Goal: Task Accomplishment & Management: Use online tool/utility

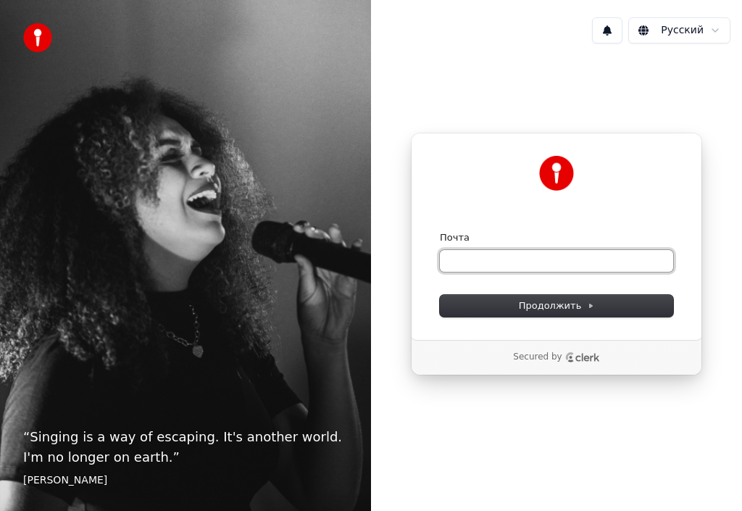
click at [456, 262] on input "Почта" at bounding box center [556, 261] width 233 height 22
type input "*"
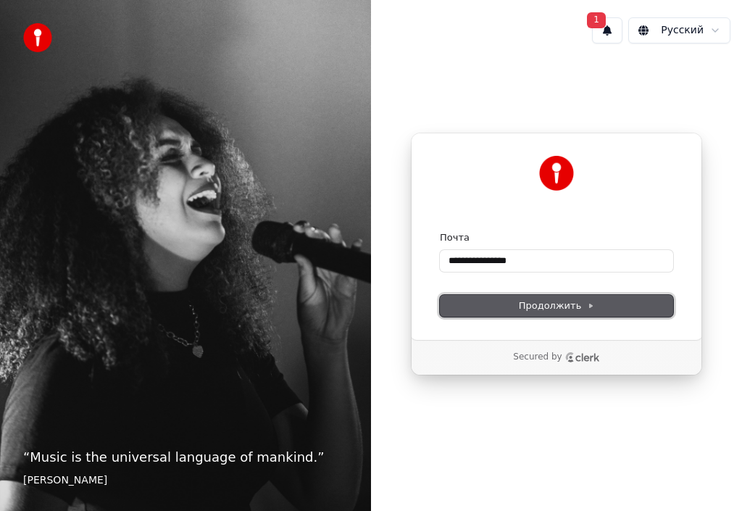
click at [535, 301] on span "Продолжить" at bounding box center [557, 305] width 76 height 13
type input "**********"
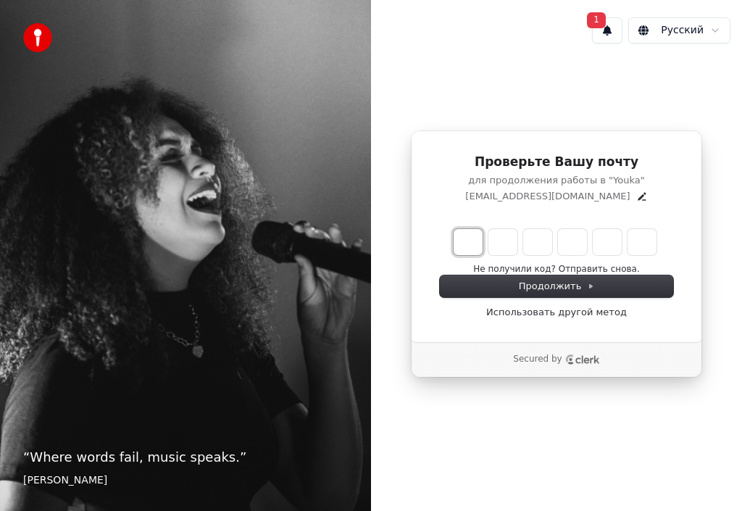
type input "*"
type input "**"
type input "*"
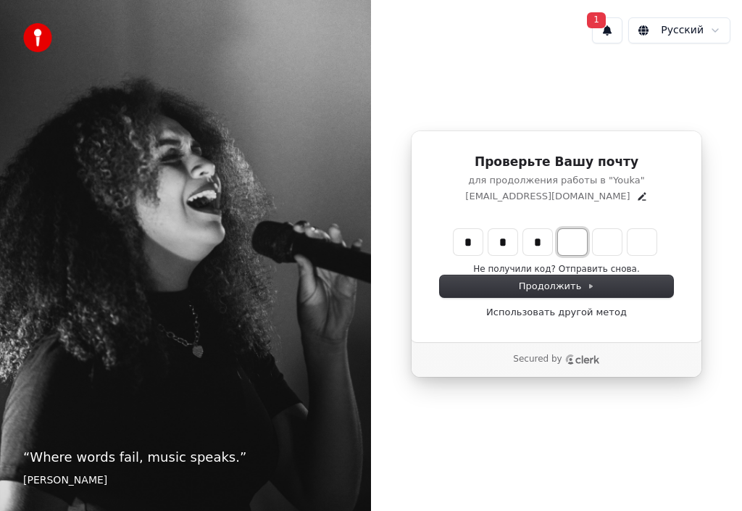
type input "***"
type input "*"
type input "****"
type input "*"
type input "******"
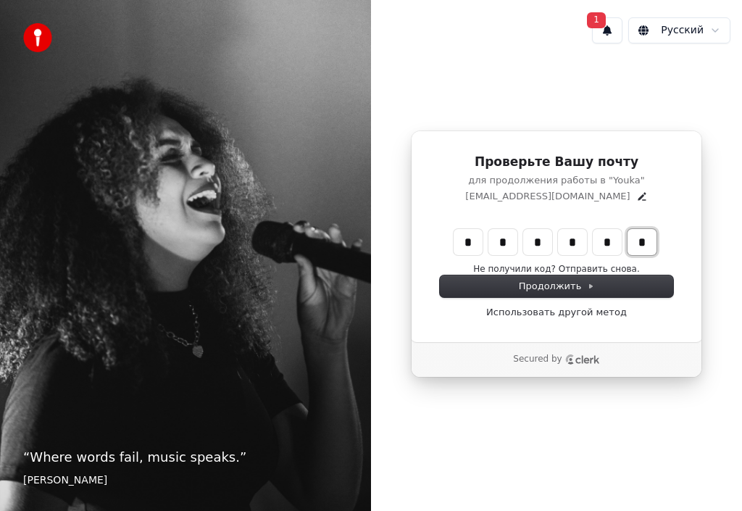
type input "*"
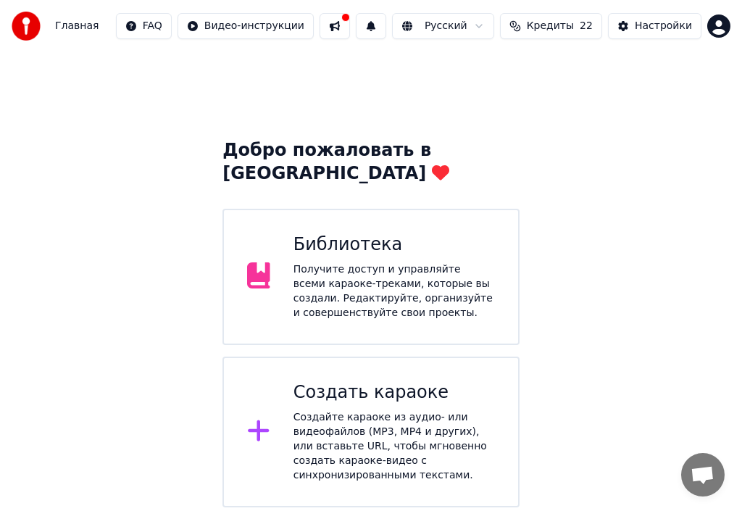
click at [350, 25] on button at bounding box center [335, 26] width 30 height 26
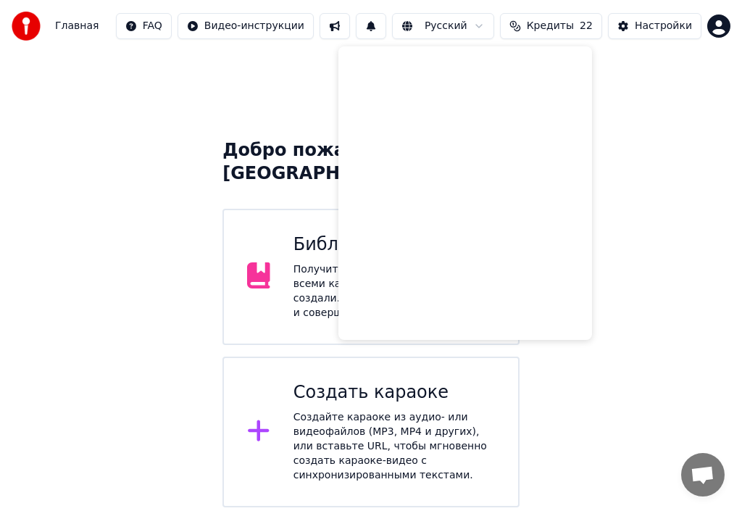
click at [201, 93] on div "Добро пожаловать в Youka Библиотека Получите доступ и управляйте всеми караоке-…" at bounding box center [371, 279] width 742 height 455
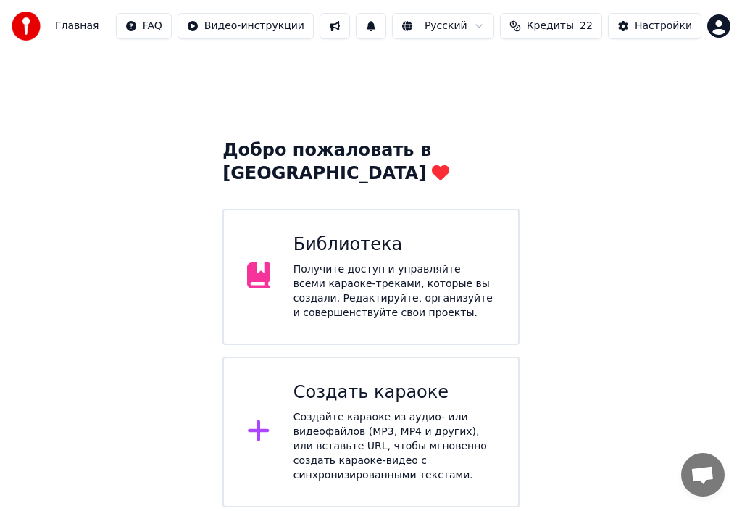
click at [717, 28] on html "Главная FAQ Видео-инструкции Русский Кредиты 22 Настройки Добро пожаловать в Yo…" at bounding box center [371, 253] width 742 height 507
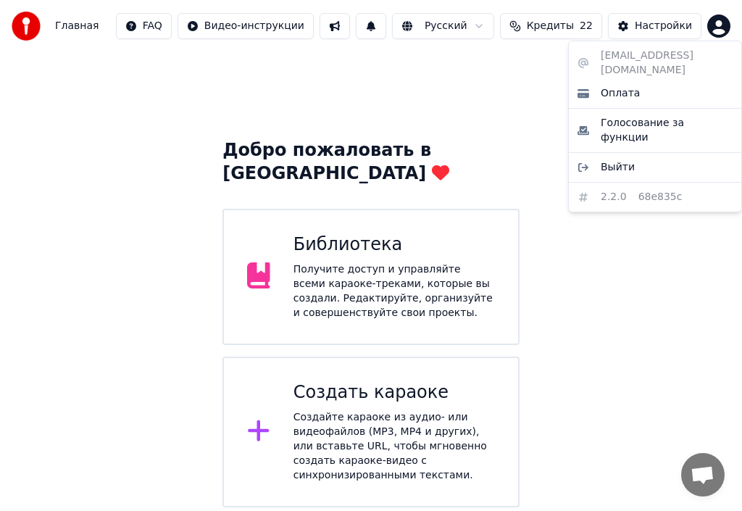
click at [341, 396] on html "Главная FAQ Видео-инструкции Русский Кредиты 22 Настройки Добро пожаловать в Yo…" at bounding box center [371, 253] width 742 height 507
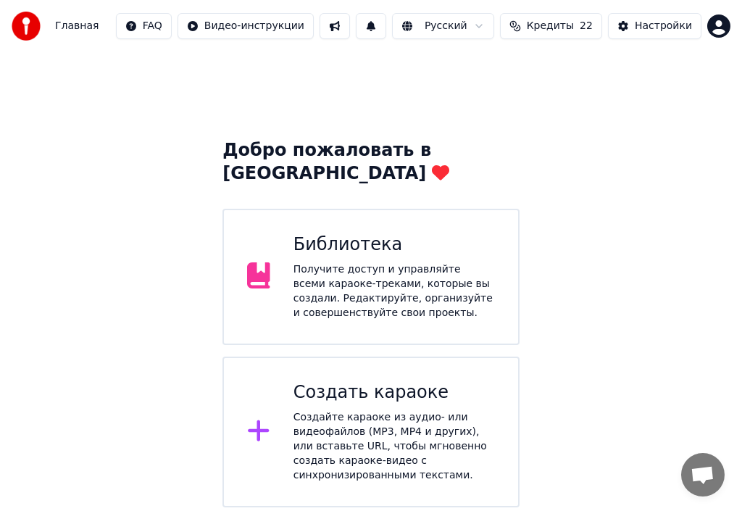
click at [304, 410] on div "Создайте караоке из аудио- или видеофайлов (MP3, MP4 и других), или вставьте UR…" at bounding box center [393, 446] width 201 height 72
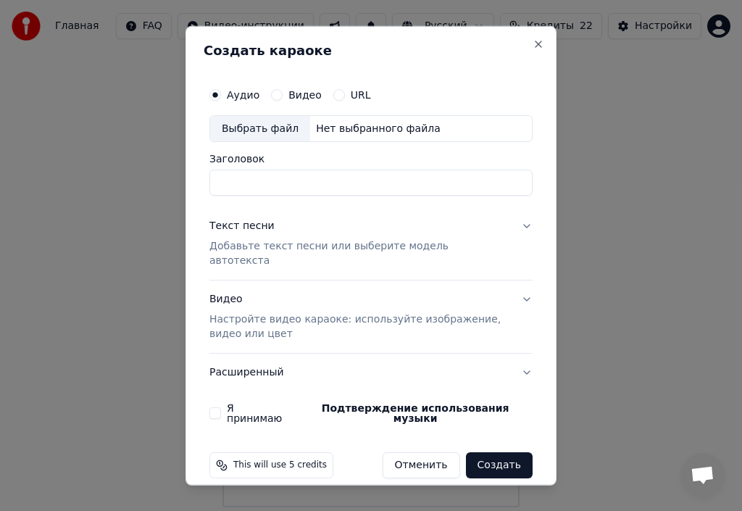
click at [258, 133] on div "Выбрать файл" at bounding box center [260, 128] width 100 height 26
click at [320, 188] on input "**********" at bounding box center [370, 183] width 323 height 26
type input "********"
click at [260, 249] on p "Добавьте текст песни или выберите модель автотекста" at bounding box center [359, 253] width 300 height 29
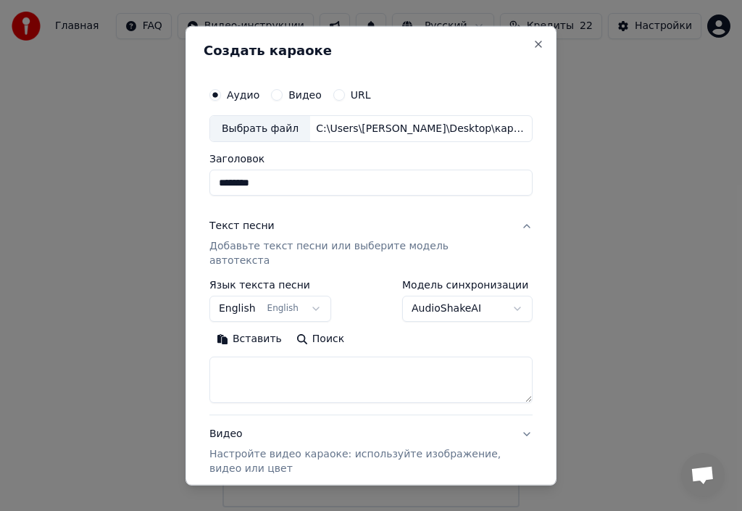
click at [323, 327] on button "Поиск" at bounding box center [320, 338] width 62 height 23
click at [255, 248] on p "Добавьте текст песни или выберите модель автотекста" at bounding box center [359, 253] width 300 height 29
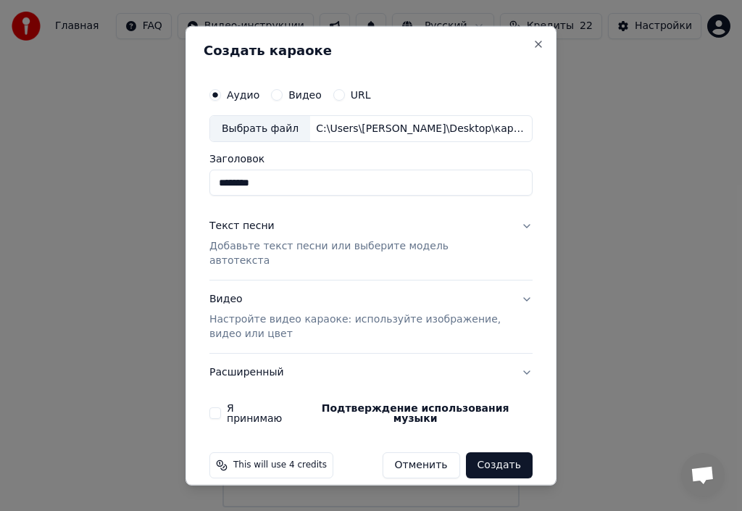
click at [255, 248] on p "Добавьте текст песни или выберите модель автотекста" at bounding box center [359, 253] width 300 height 29
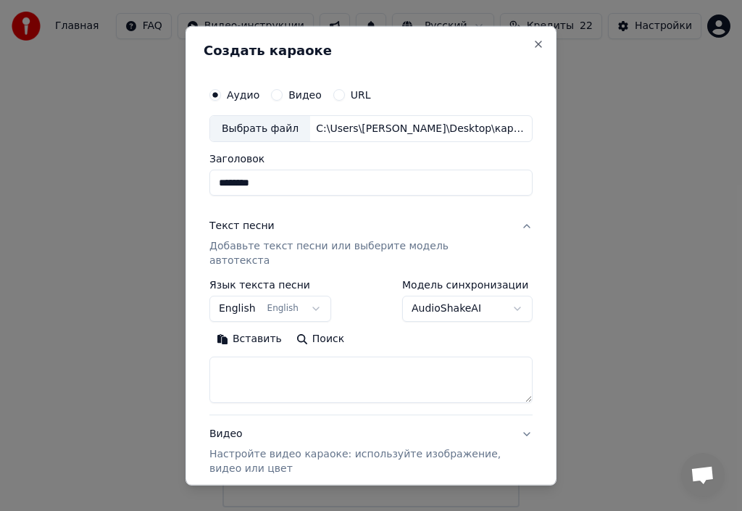
click at [308, 296] on button "English English" at bounding box center [270, 309] width 122 height 26
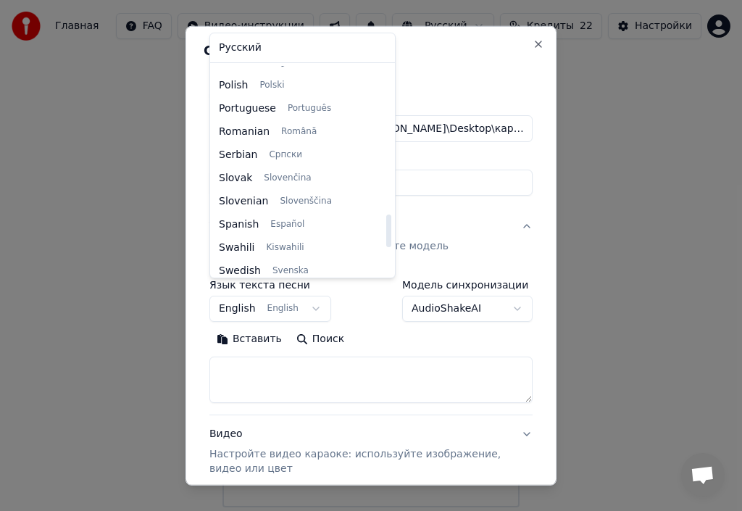
scroll to position [1014, 0]
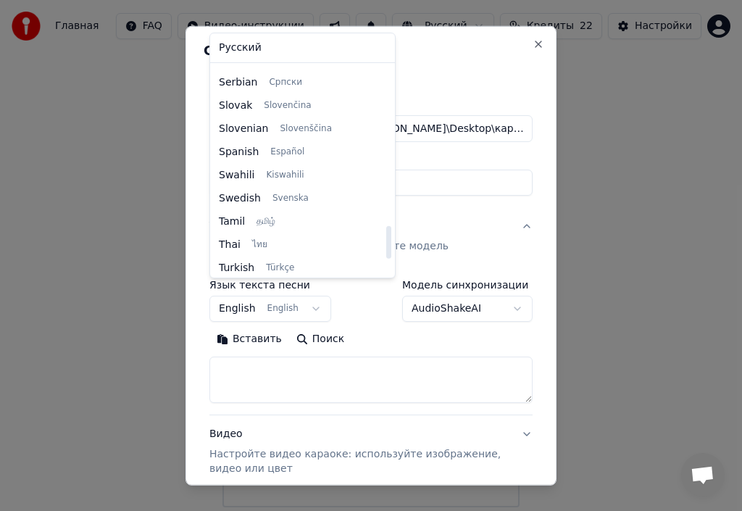
select select "**"
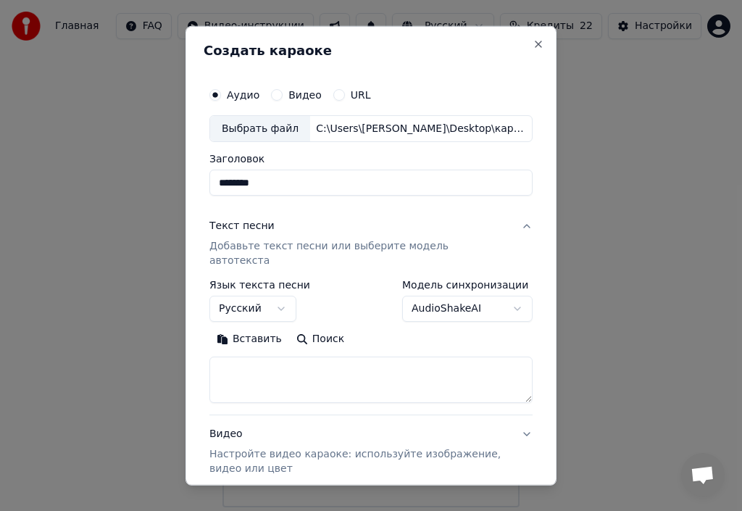
click at [231, 243] on p "Добавьте текст песни или выберите модель автотекста" at bounding box center [359, 253] width 300 height 29
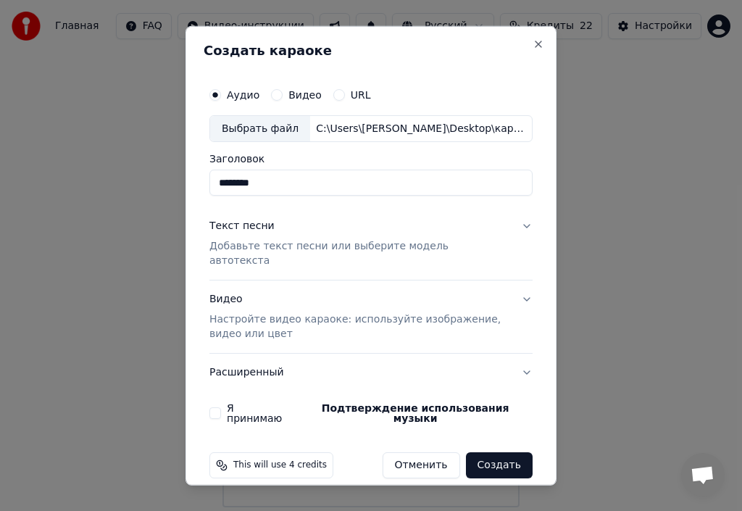
click at [236, 250] on p "Добавьте текст песни или выберите модель автотекста" at bounding box center [359, 253] width 300 height 29
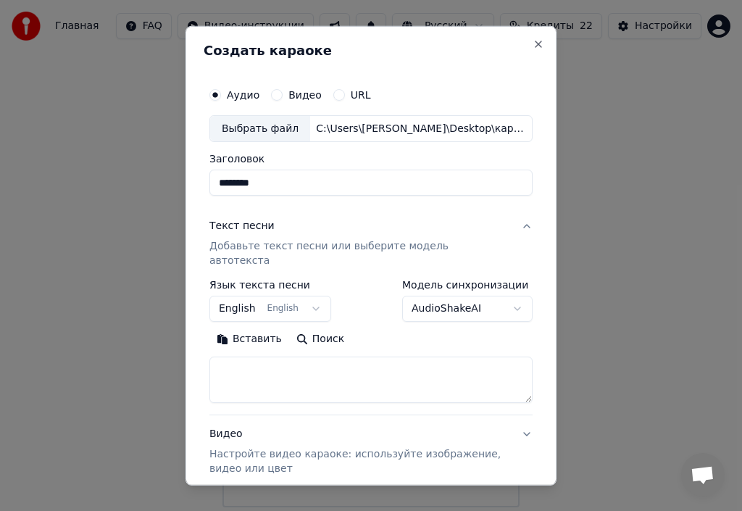
click at [243, 327] on button "Вставить" at bounding box center [249, 338] width 80 height 23
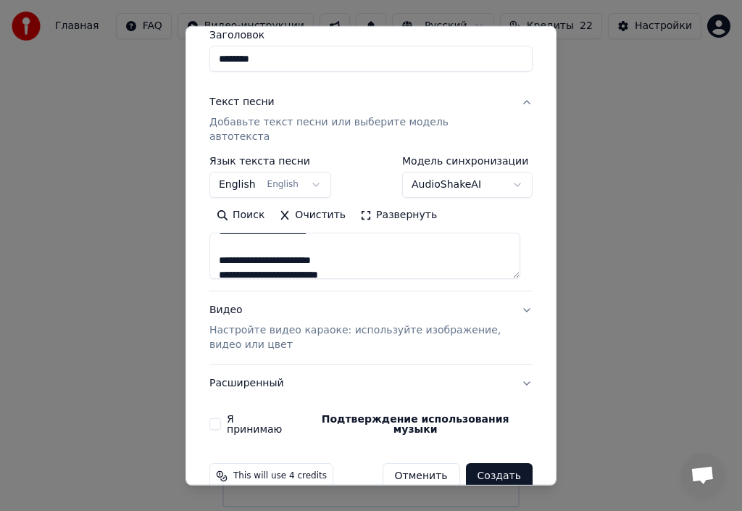
scroll to position [128, 0]
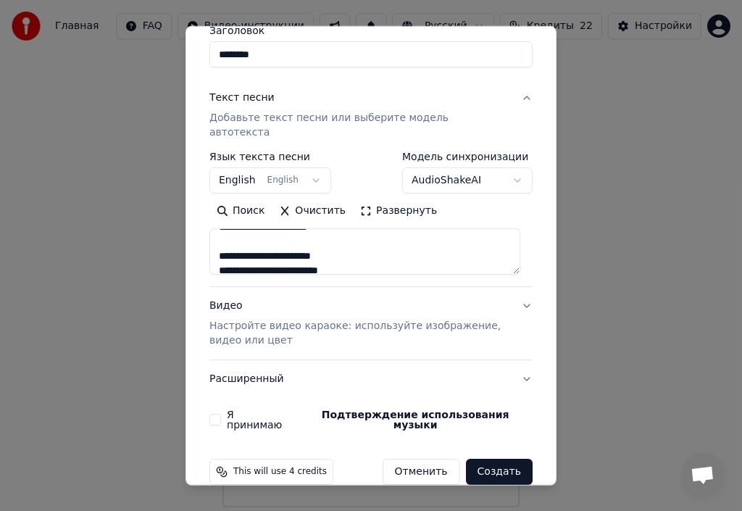
click at [265, 319] on p "Настройте видео караоке: используйте изображение, видео или цвет" at bounding box center [359, 333] width 300 height 29
type textarea "**********"
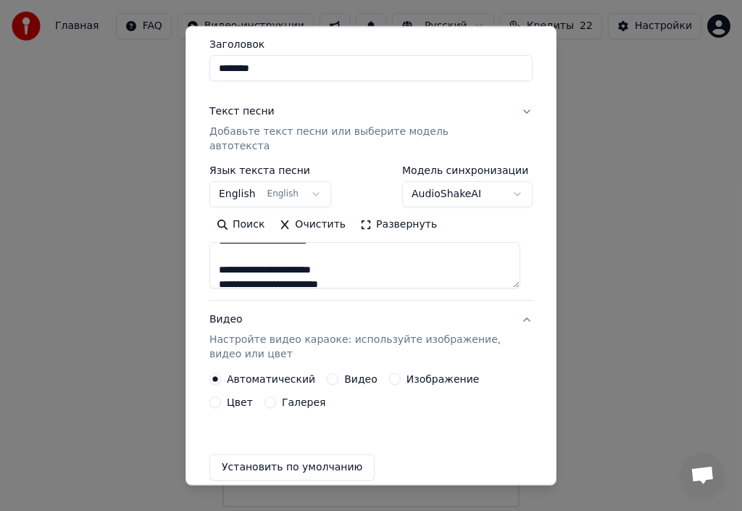
scroll to position [112, 0]
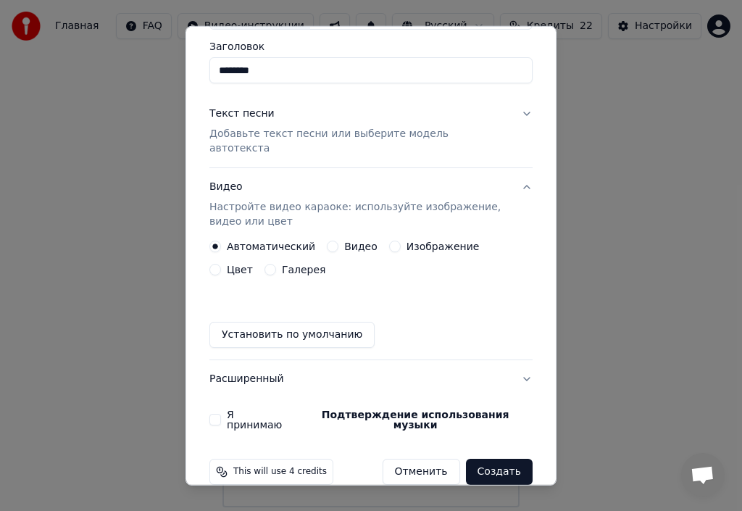
click at [389, 241] on button "Изображение" at bounding box center [395, 247] width 12 height 12
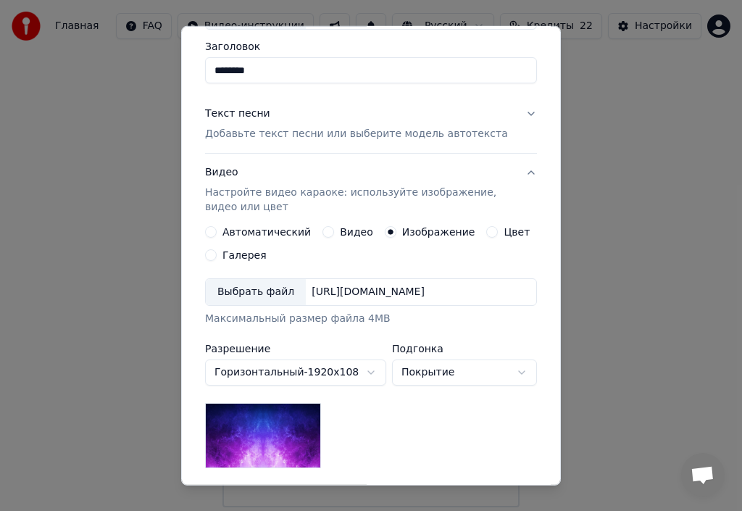
click at [262, 293] on div "Выбрать файл" at bounding box center [256, 292] width 100 height 26
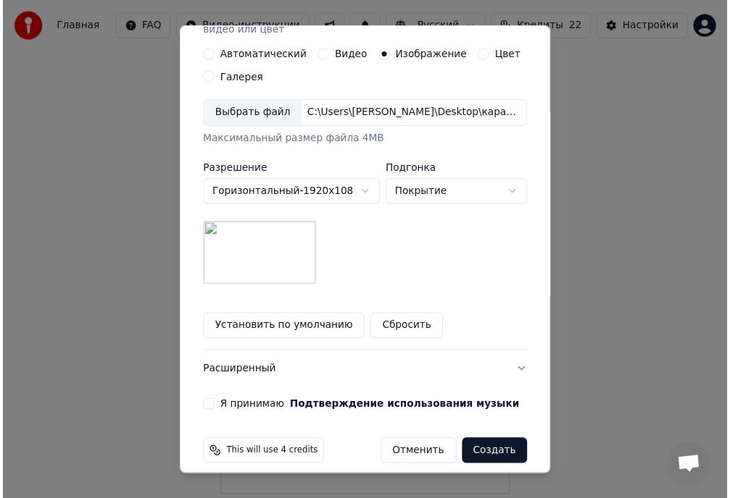
scroll to position [302, 0]
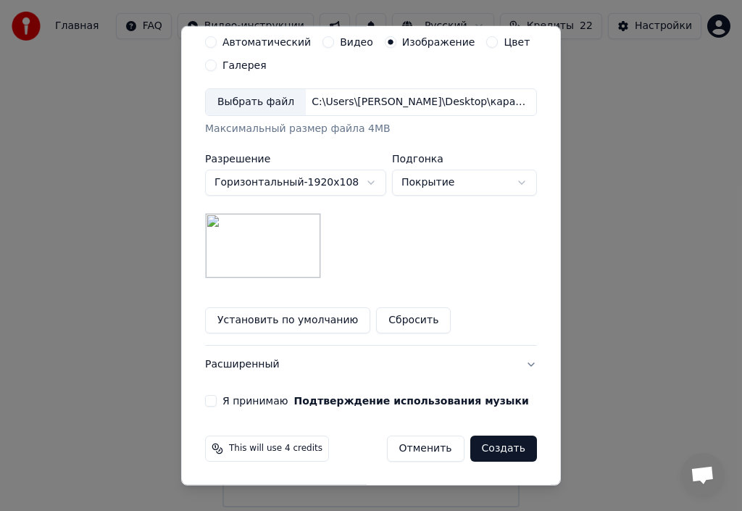
click at [205, 401] on button "Я принимаю Подтверждение использования музыки" at bounding box center [211, 401] width 12 height 12
click at [491, 450] on button "Создать" at bounding box center [503, 448] width 67 height 26
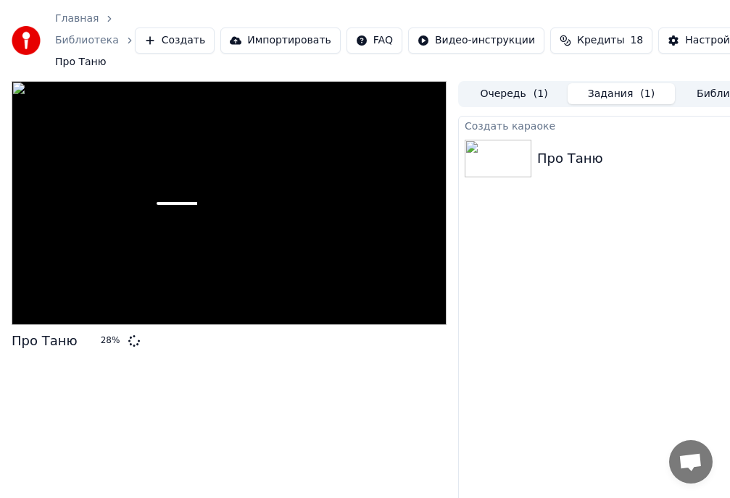
click at [714, 101] on button "Библиотека" at bounding box center [728, 93] width 107 height 21
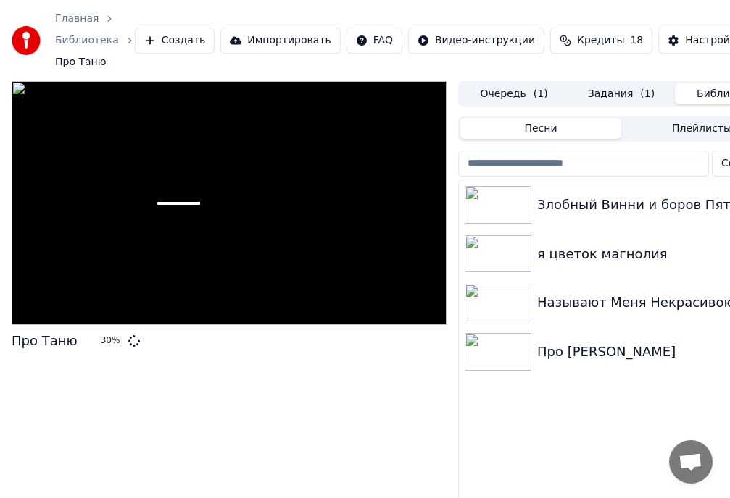
click at [505, 310] on img at bounding box center [497, 303] width 67 height 38
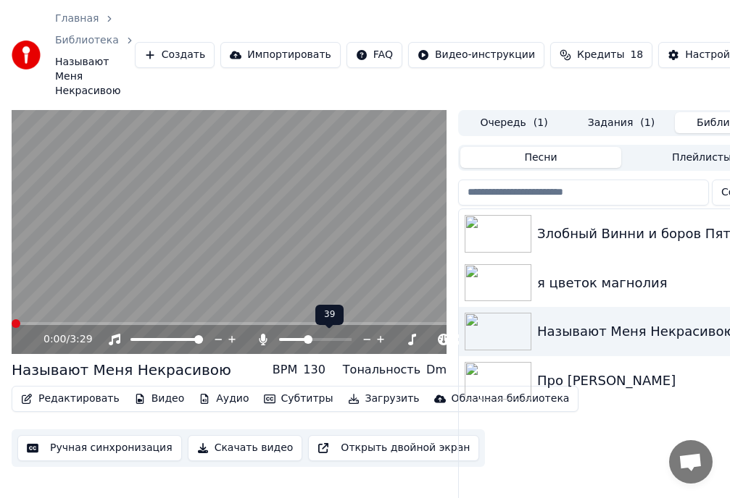
click at [307, 341] on span at bounding box center [308, 339] width 9 height 9
click at [28, 338] on icon at bounding box center [26, 339] width 7 height 9
click at [12, 328] on span at bounding box center [16, 324] width 9 height 9
click at [27, 338] on icon at bounding box center [27, 340] width 9 height 10
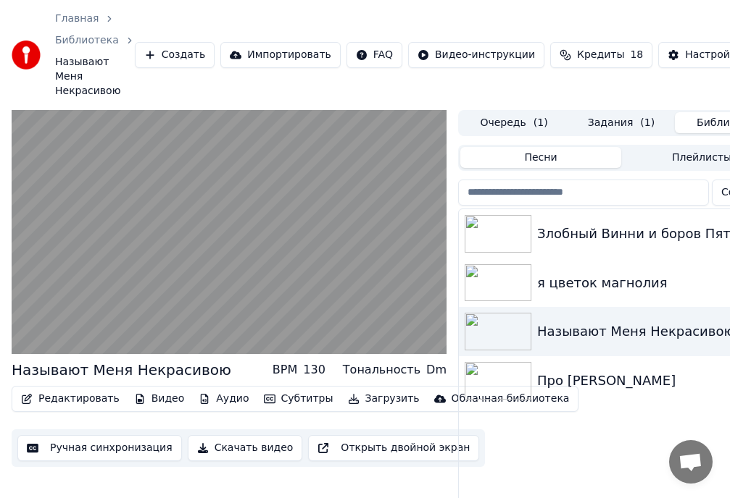
click at [221, 446] on button "Скачать видео" at bounding box center [245, 448] width 115 height 26
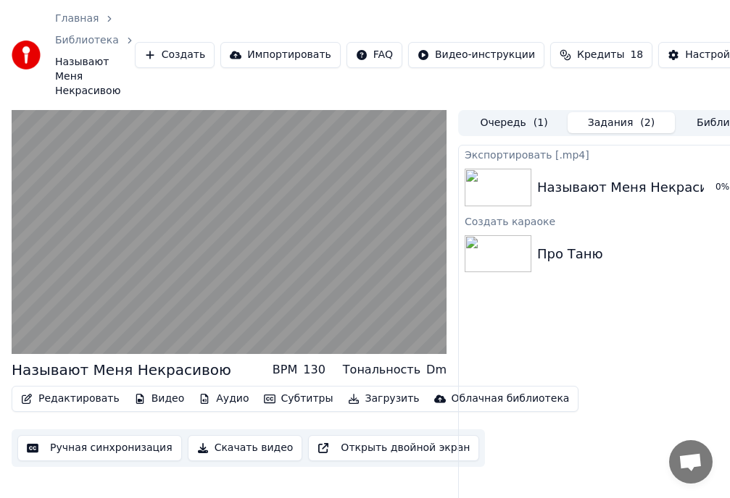
click at [504, 190] on img at bounding box center [497, 188] width 67 height 38
click at [566, 193] on div "Называют Меня Некрасивою" at bounding box center [636, 188] width 198 height 20
click at [610, 122] on button "Задания ( 2 )" at bounding box center [620, 122] width 107 height 21
click at [493, 129] on button "Очередь ( 1 )" at bounding box center [513, 122] width 107 height 21
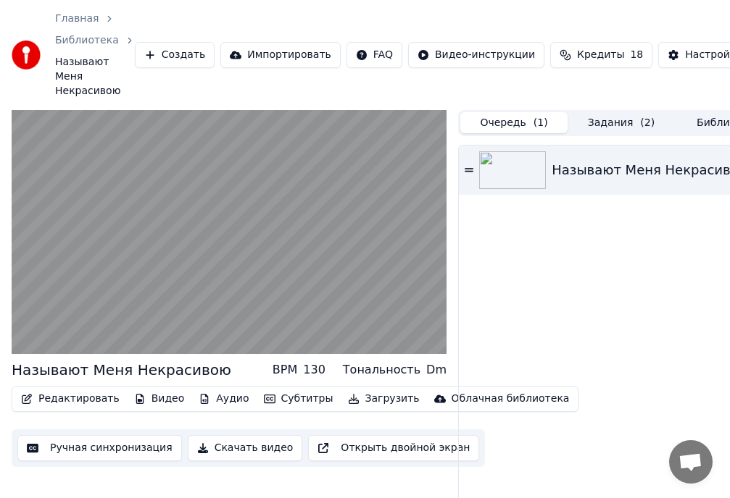
click at [704, 127] on button "Библиотека" at bounding box center [728, 122] width 107 height 21
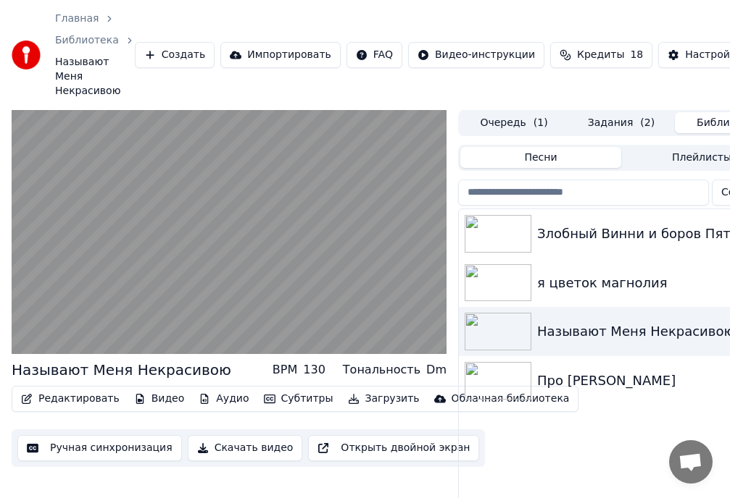
click at [484, 121] on button "Очередь ( 1 )" at bounding box center [513, 122] width 107 height 21
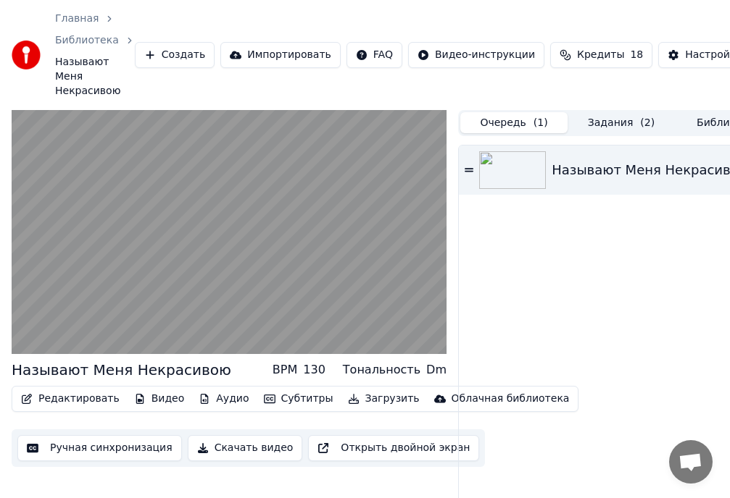
click at [467, 170] on icon at bounding box center [468, 170] width 9 height 10
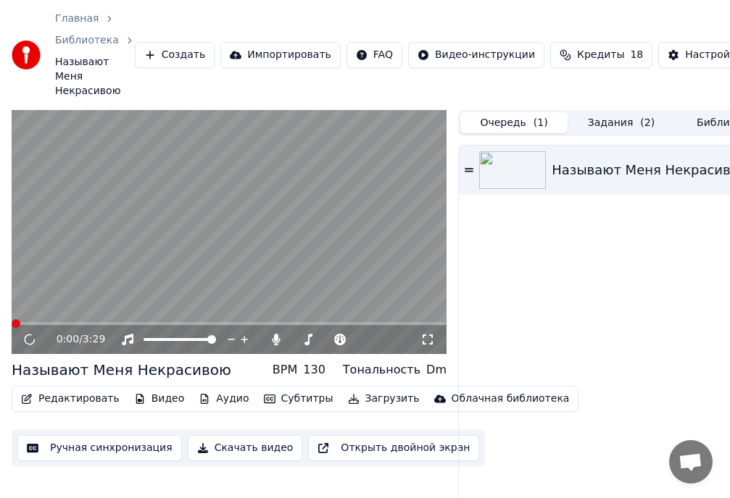
click at [509, 121] on button "Очередь ( 1 )" at bounding box center [513, 122] width 107 height 21
click at [615, 117] on button "Задания ( 2 )" at bounding box center [620, 122] width 107 height 21
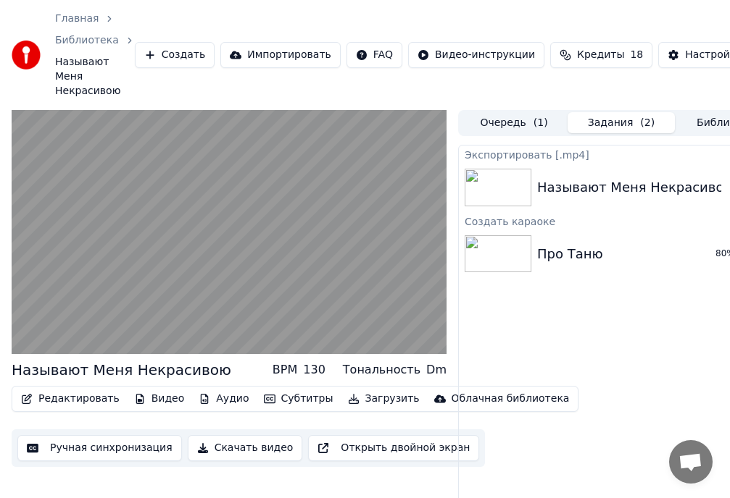
click at [502, 256] on img at bounding box center [497, 254] width 67 height 38
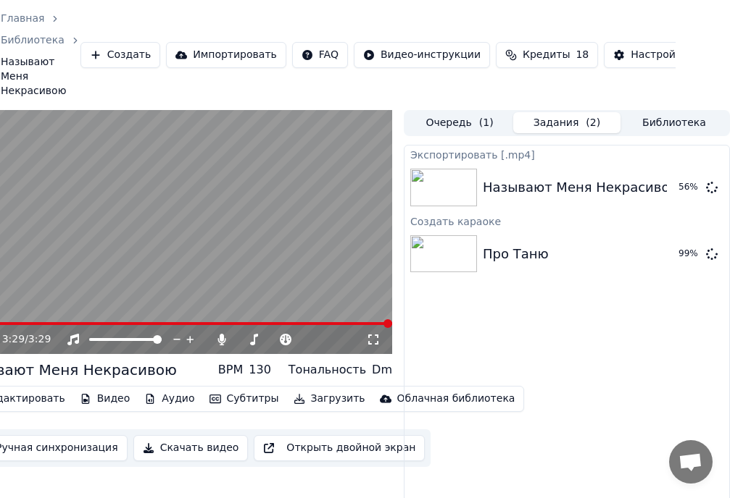
click at [674, 124] on button "Библиотека" at bounding box center [673, 122] width 107 height 21
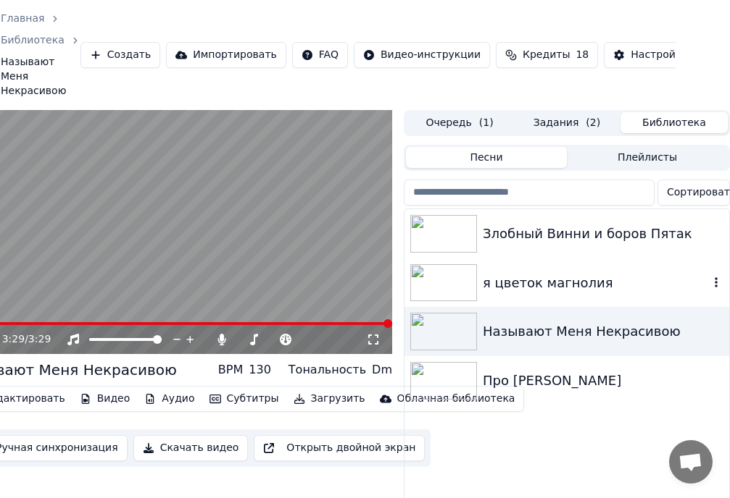
click at [444, 283] on img at bounding box center [443, 283] width 67 height 38
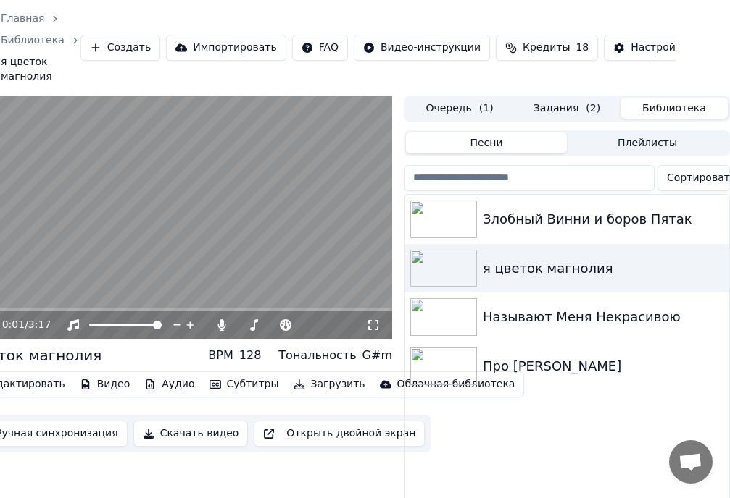
click at [375, 327] on icon at bounding box center [373, 326] width 14 height 12
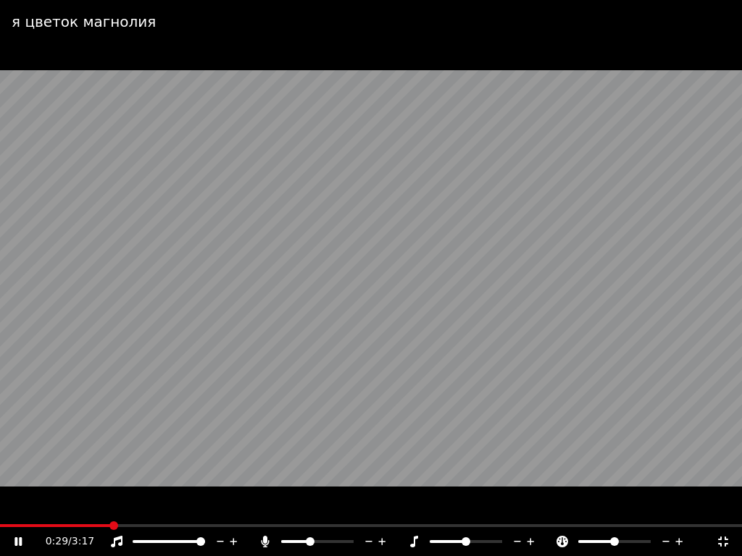
click at [727, 510] on icon at bounding box center [723, 542] width 10 height 10
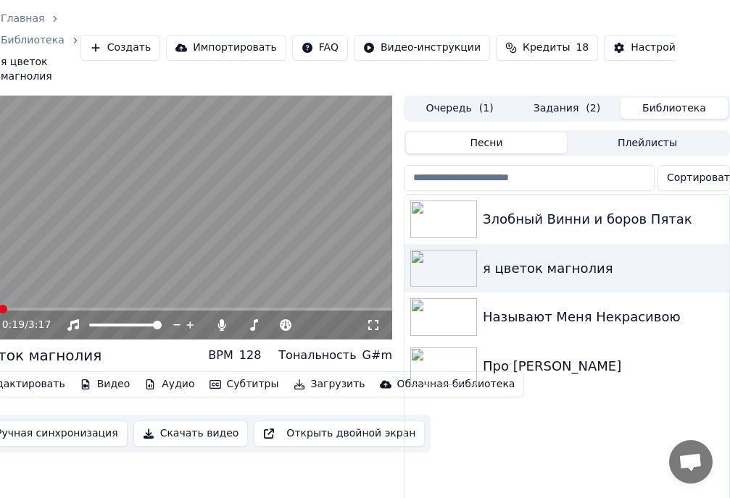
click at [0, 314] on span at bounding box center [3, 309] width 9 height 9
click at [318, 266] on video at bounding box center [174, 218] width 435 height 245
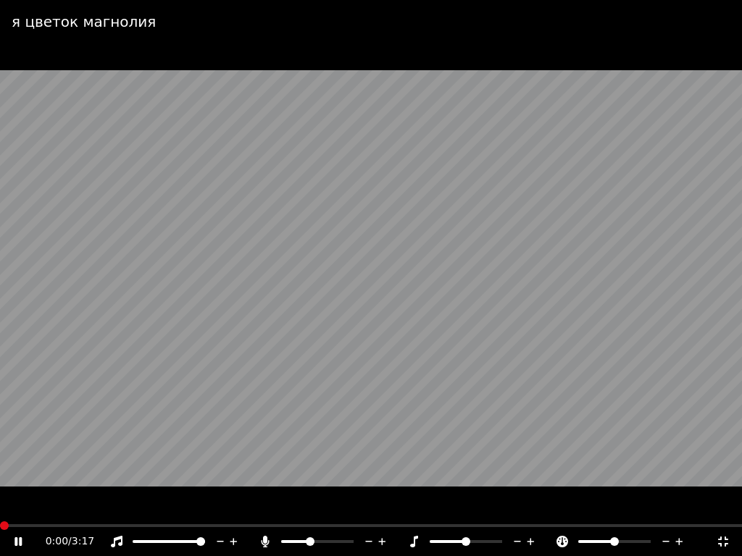
click at [0, 510] on span at bounding box center [4, 526] width 9 height 9
click at [724, 510] on icon at bounding box center [723, 542] width 10 height 10
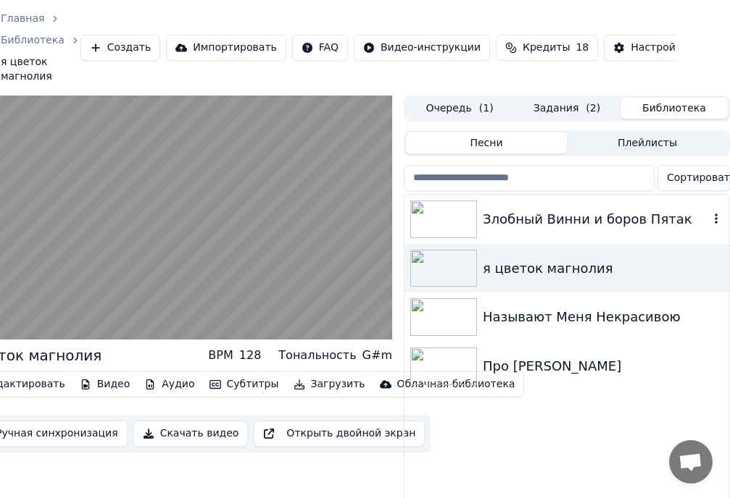
click at [445, 201] on img at bounding box center [443, 220] width 67 height 38
